Goal: Task Accomplishment & Management: Complete application form

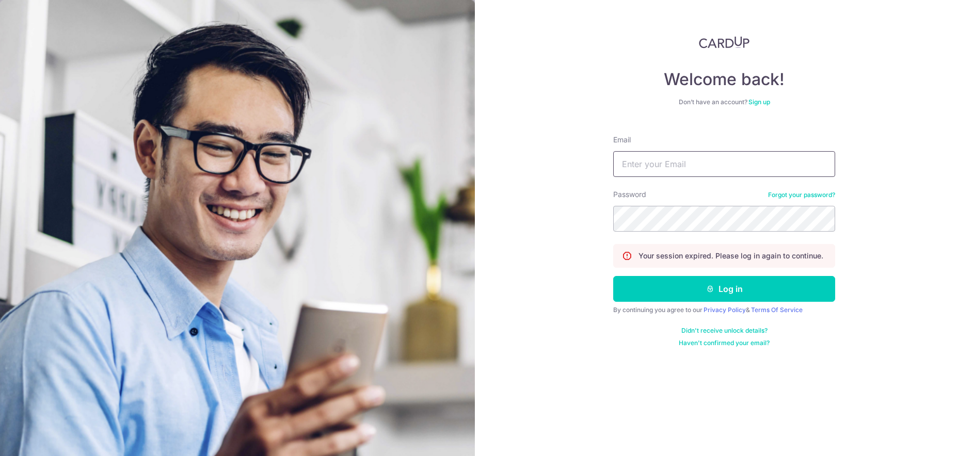
type input "jamesng90969096@gmail.com"
click at [724, 289] on button "Log in" at bounding box center [724, 289] width 222 height 26
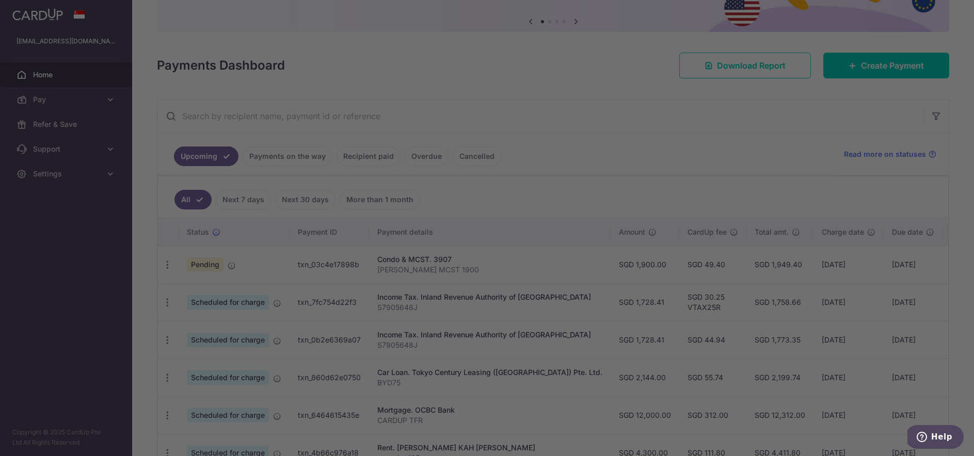
scroll to position [101, 0]
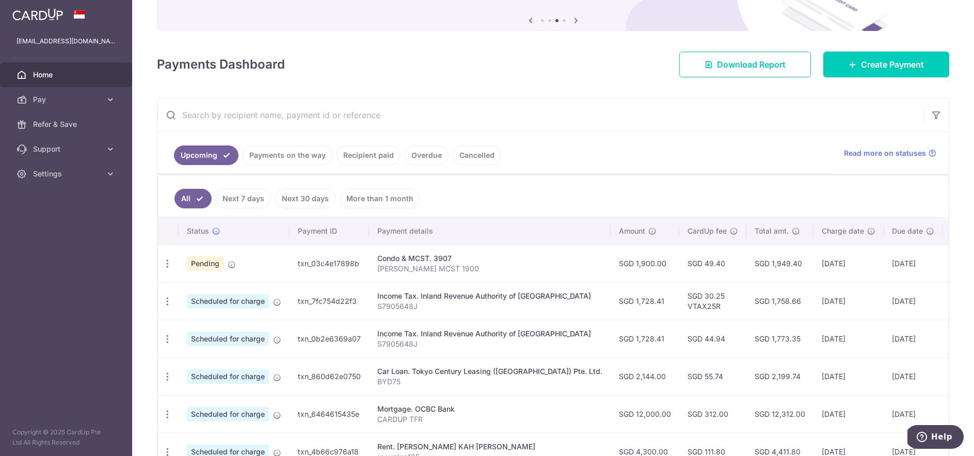
drag, startPoint x: 298, startPoint y: 264, endPoint x: 361, endPoint y: 259, distance: 63.2
click at [361, 259] on td "txn_03c4e17898b" at bounding box center [329, 264] width 79 height 38
copy td "txn_03c4e17898b"
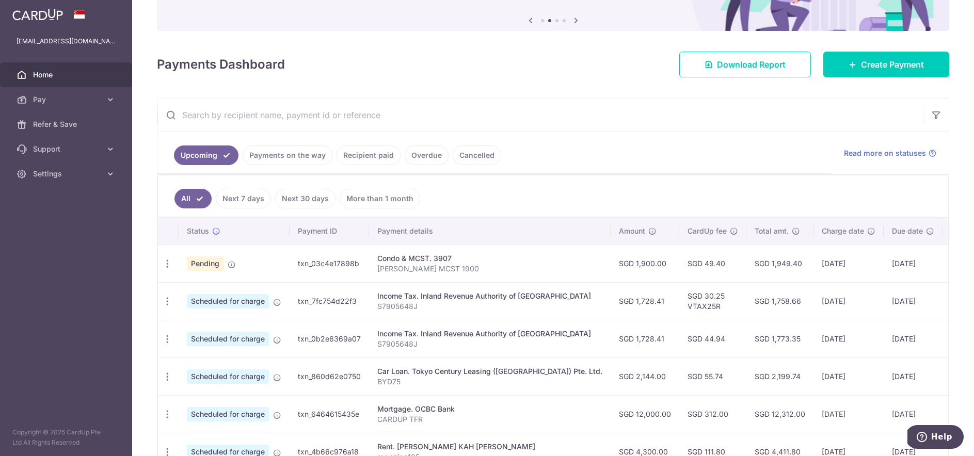
copy td "txn_03c4e17898b"
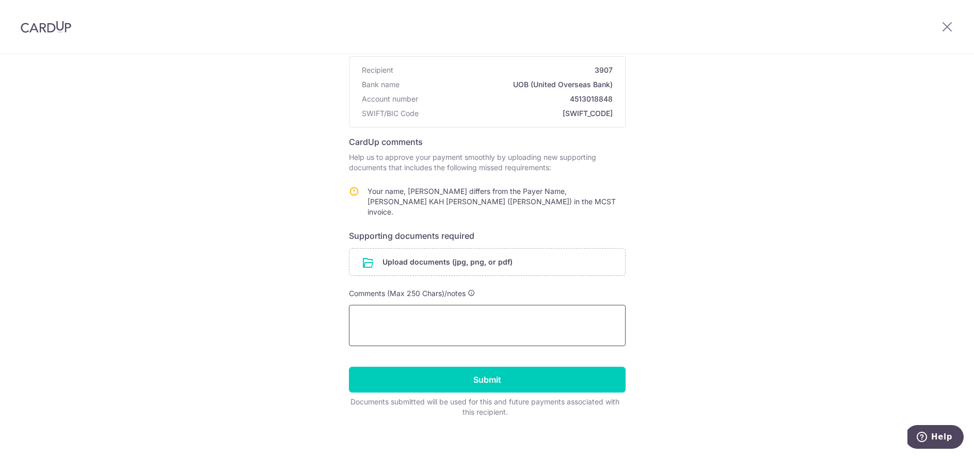
scroll to position [90, 0]
click at [445, 312] on textarea at bounding box center [487, 326] width 277 height 41
click at [440, 249] on input "file" at bounding box center [487, 262] width 276 height 27
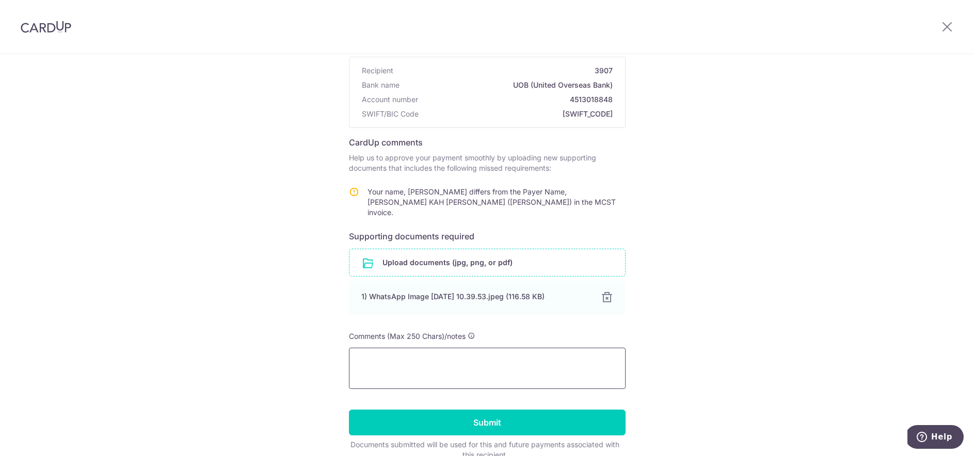
click at [440, 357] on textarea at bounding box center [487, 368] width 277 height 41
click at [563, 349] on textarea "Uploaded Marriage Certificate for 2nd time today." at bounding box center [487, 368] width 277 height 41
paste textarea "txn_03c4e17898b"
paste textarea "ticket number #242581"
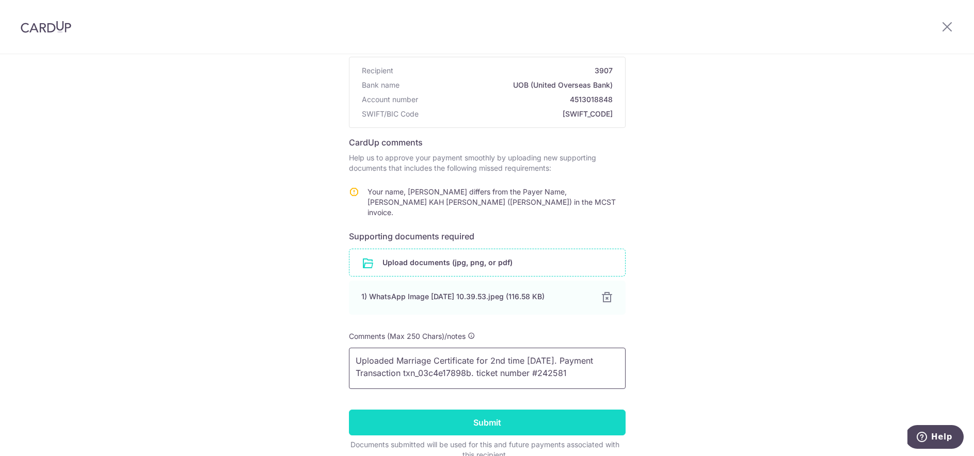
type textarea "Uploaded Marriage Certificate for 2nd time today. Payment Transaction txn_03c4e…"
click at [479, 410] on input "Submit" at bounding box center [487, 423] width 277 height 26
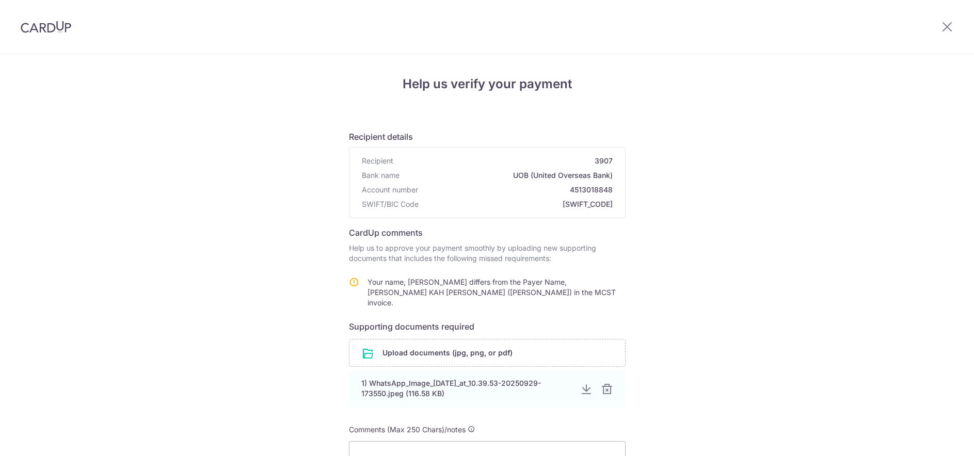
scroll to position [105, 0]
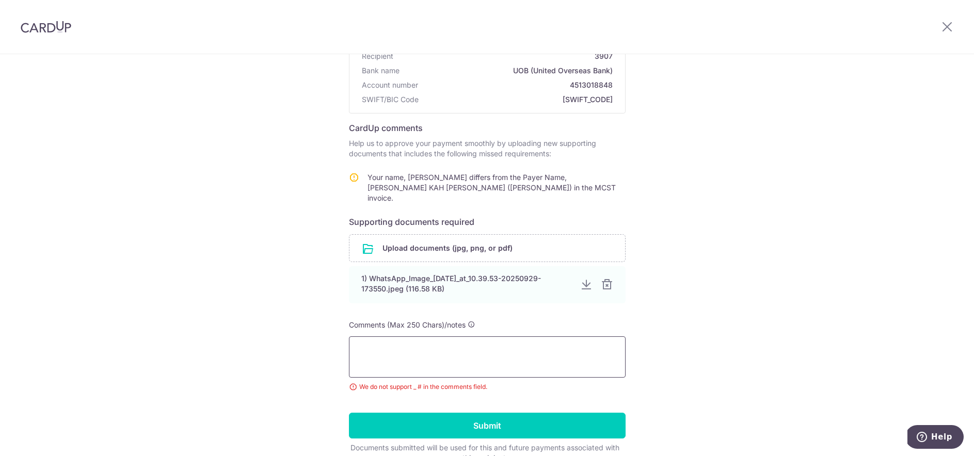
click at [489, 352] on textarea at bounding box center [487, 356] width 277 height 41
paste textarea "ticket number #242581"
click at [359, 352] on textarea "Marriage Certificate submitted 2nd time today. ticket number #242581" at bounding box center [487, 356] width 277 height 41
click at [390, 349] on textarea "Marriage Certificate submitted 2nd time today. ticket number 242581" at bounding box center [487, 356] width 277 height 41
paste textarea "txn_03c4e17898b"
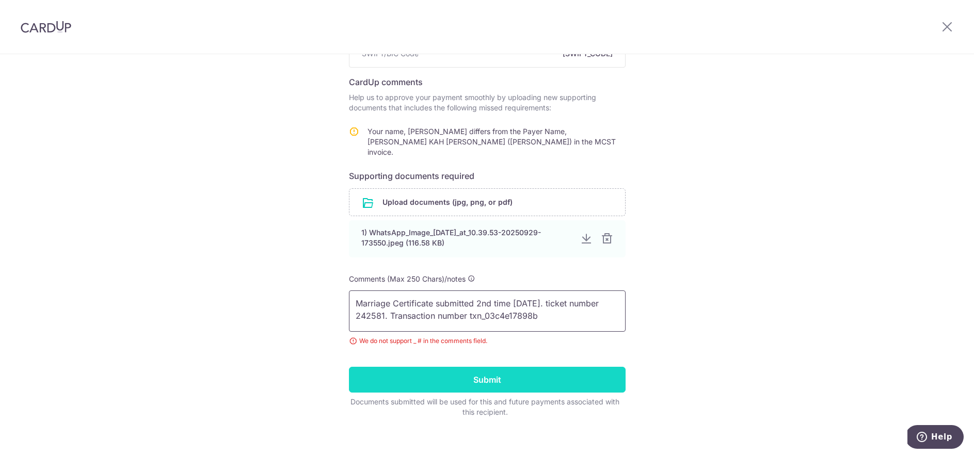
scroll to position [150, 0]
type textarea "Marriage Certificate submitted 2nd time today. ticket number 242581. Transactio…"
click at [540, 373] on input "Submit" at bounding box center [487, 380] width 277 height 26
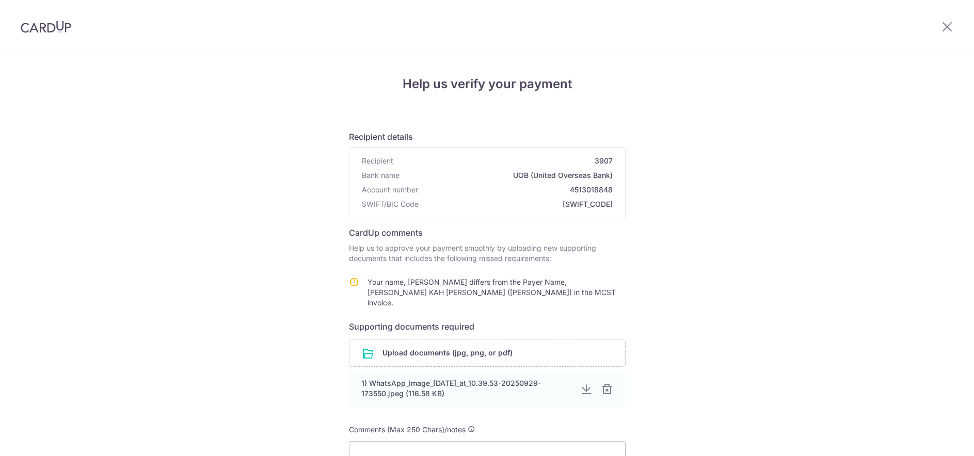
scroll to position [105, 0]
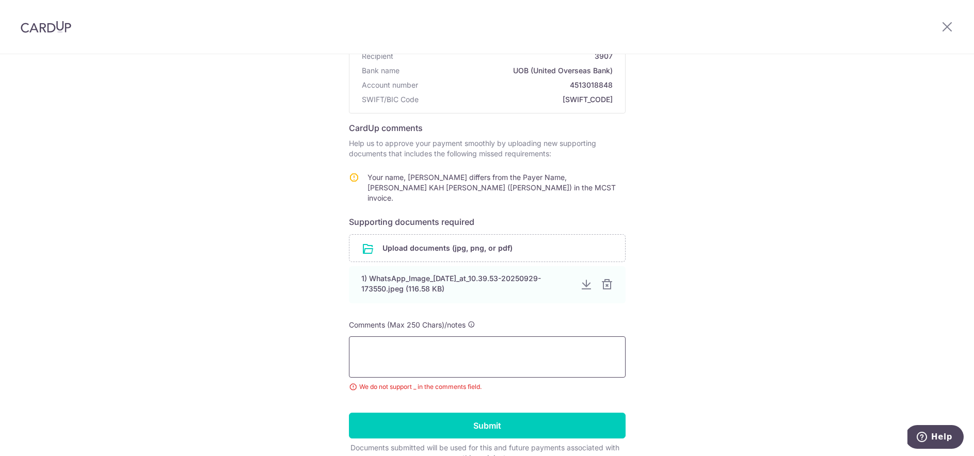
click at [504, 351] on textarea at bounding box center [487, 356] width 277 height 41
paste textarea "txn_03c4e17898b"
click at [371, 352] on textarea "Marriage Certificate submitted 2nd time [DATE]. Transaction number txn_03c4e178…" at bounding box center [487, 356] width 277 height 41
click at [435, 355] on textarea "Marriage Certificate submitted 2nd time [DATE]. Transaction number txn03c4e1789…" at bounding box center [487, 356] width 277 height 41
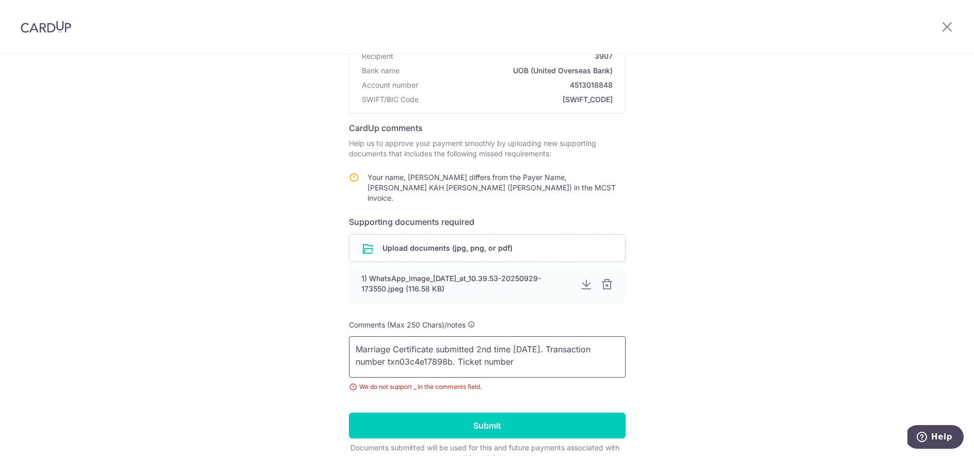
click at [533, 348] on textarea "Marriage Certificate submitted 2nd time [DATE]. Transaction number txn03c4e1789…" at bounding box center [487, 356] width 277 height 41
paste textarea "#242581"
click at [490, 353] on textarea "Marriage Certificate submitted 2nd time [DATE]. Transaction number txn03c4e1789…" at bounding box center [487, 356] width 277 height 41
type textarea "Marriage Certificate submitted 2nd time [DATE]. Transaction number txn03c4e1789…"
click at [515, 413] on input "Submit" at bounding box center [487, 426] width 277 height 26
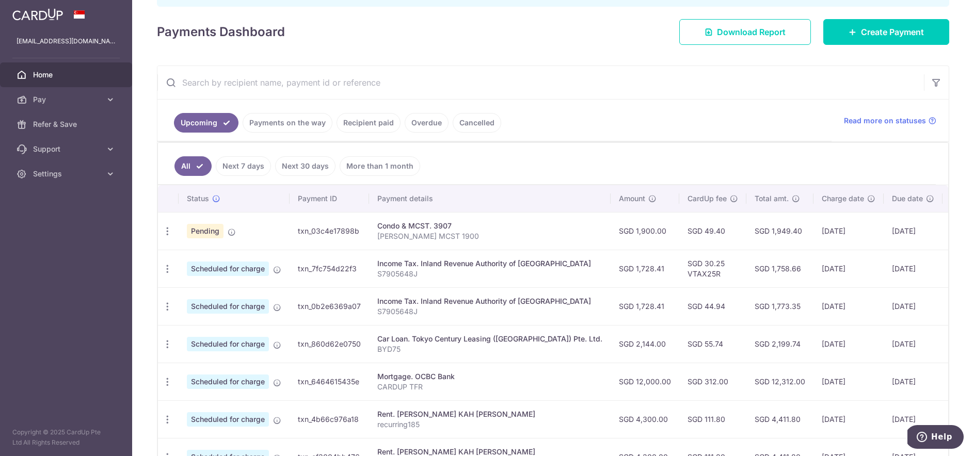
scroll to position [167, 0]
click at [255, 167] on link "Next 7 days" at bounding box center [243, 167] width 55 height 20
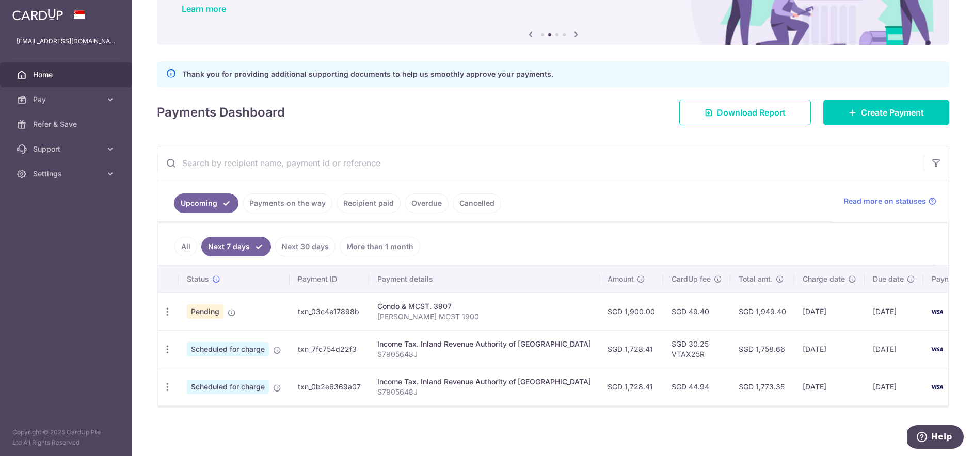
scroll to position [87, 0]
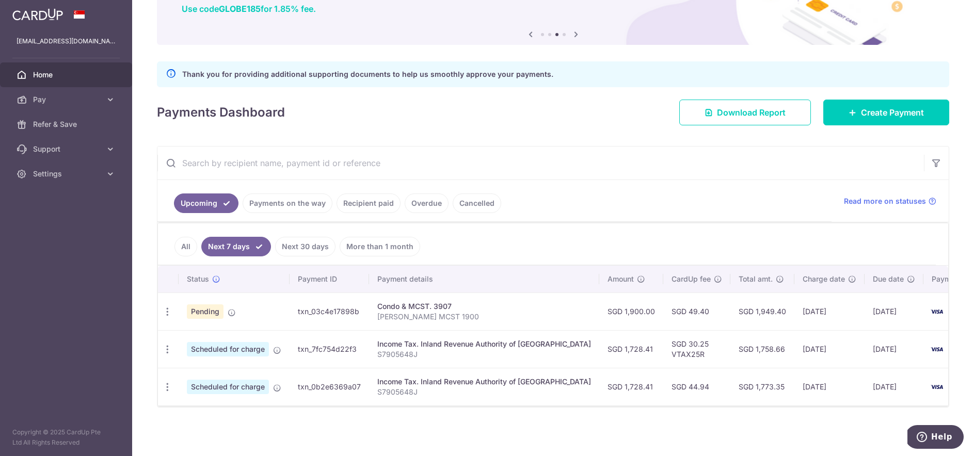
click at [295, 200] on link "Payments on the way" at bounding box center [288, 204] width 90 height 20
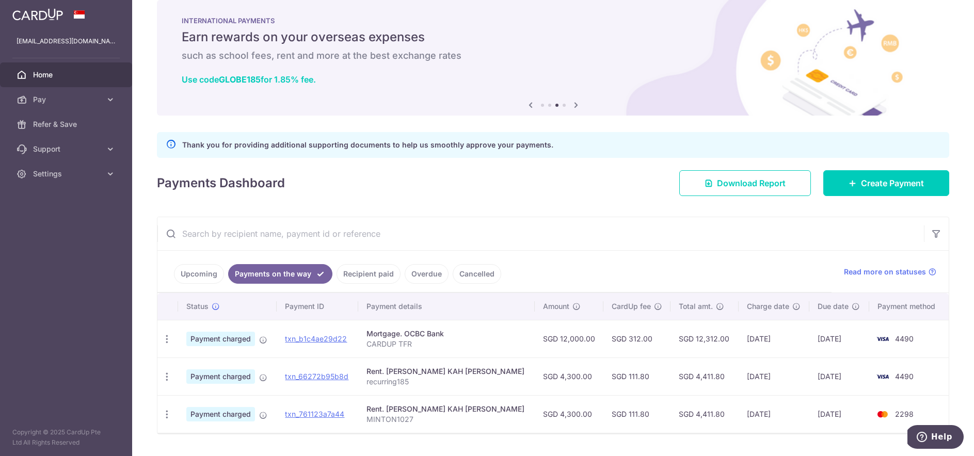
click at [375, 277] on link "Recipient paid" at bounding box center [368, 274] width 64 height 20
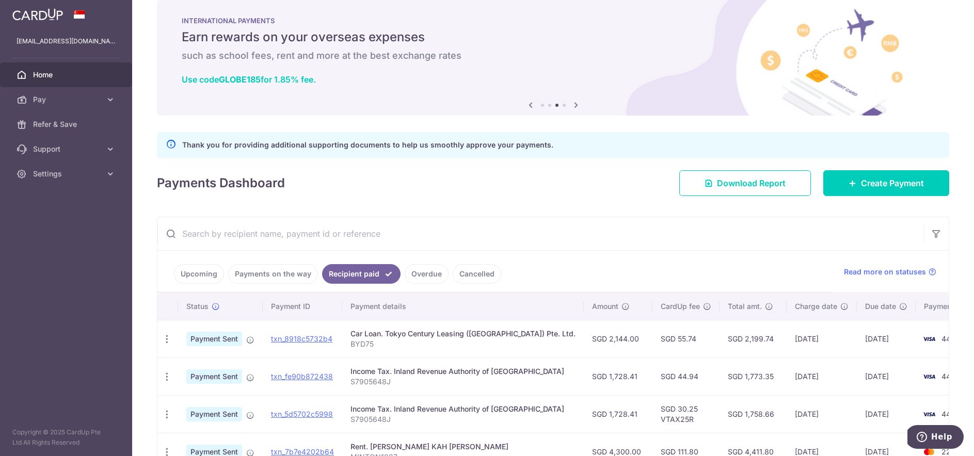
click at [428, 272] on link "Overdue" at bounding box center [427, 274] width 44 height 20
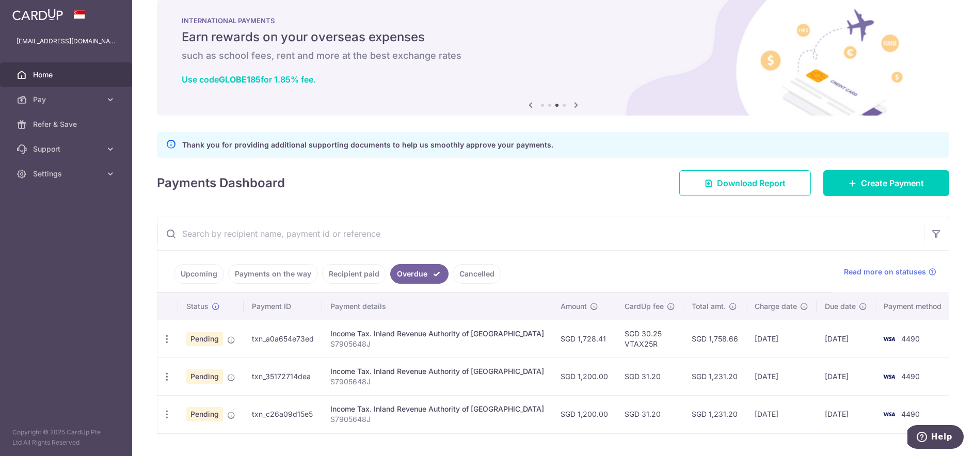
click at [468, 270] on link "Cancelled" at bounding box center [477, 274] width 49 height 20
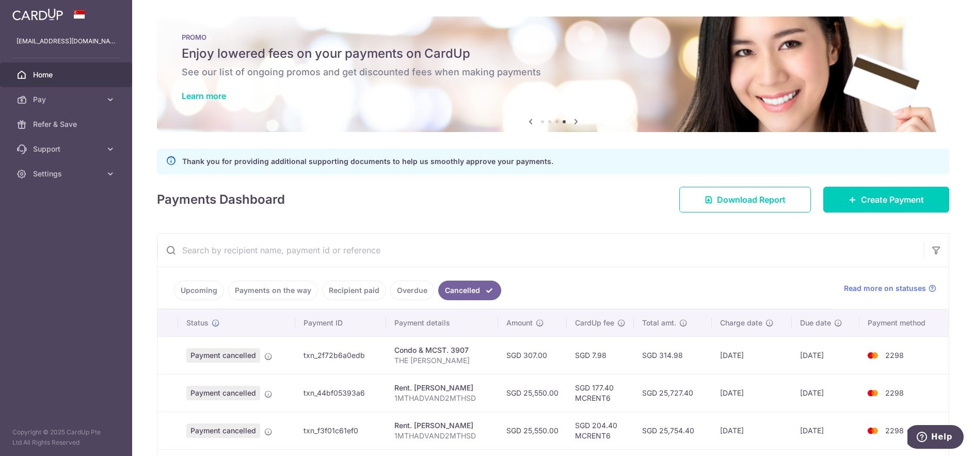
scroll to position [0, 0]
